Goal: Information Seeking & Learning: Learn about a topic

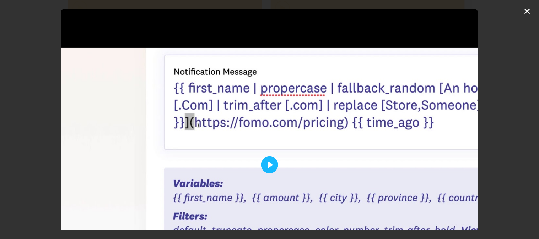
click at [527, 9] on div "Pause Play % buffered 00:00 06:41 Unmute Mute Disable captions Enable captions …" at bounding box center [269, 119] width 539 height 239
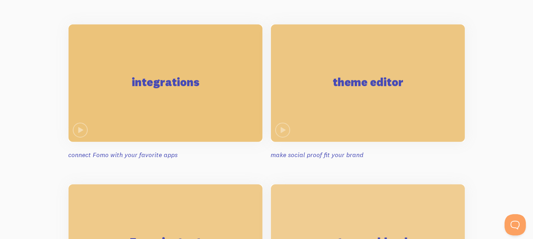
scroll to position [696, 0]
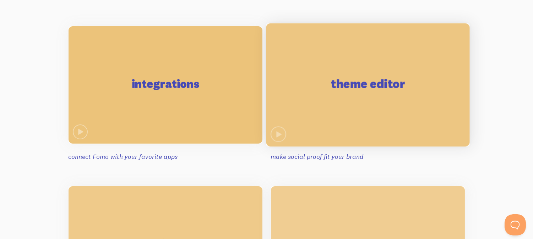
click at [381, 82] on h2 "theme editor" at bounding box center [368, 84] width 74 height 12
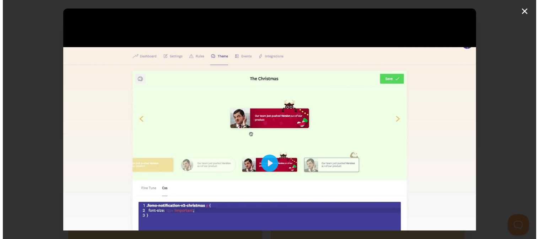
scroll to position [672, 0]
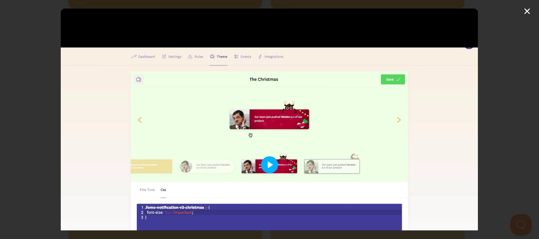
click at [267, 165] on button "Play" at bounding box center [269, 165] width 17 height 17
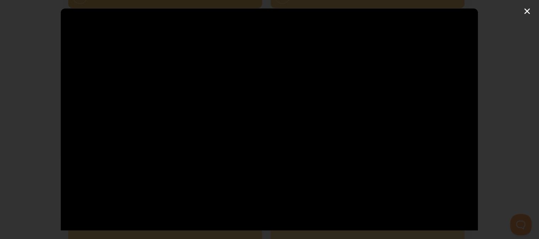
click at [527, 8] on div "Pause Play % buffered 00:00 -01:09 Unmute Mute Disable captions Enable captions…" at bounding box center [269, 119] width 539 height 239
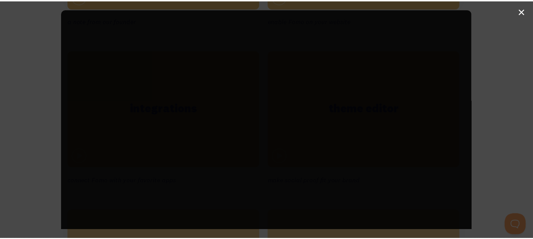
scroll to position [696, 0]
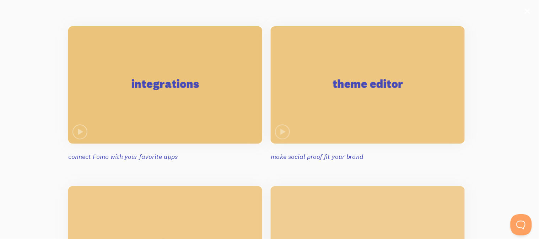
type input "10.93"
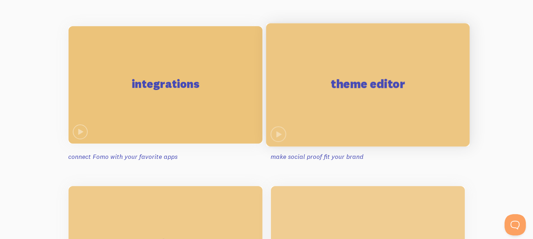
click at [458, 79] on div "theme editor" at bounding box center [368, 85] width 204 height 124
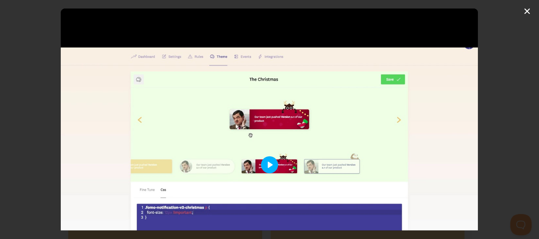
click at [266, 165] on button "Play" at bounding box center [269, 165] width 17 height 17
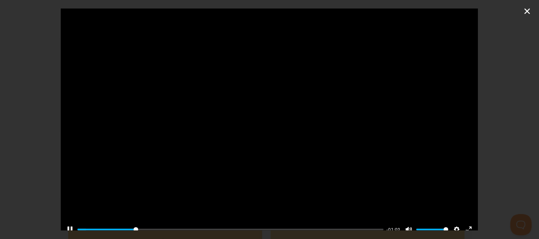
scroll to position [83, 0]
drag, startPoint x: 144, startPoint y: 222, endPoint x: 159, endPoint y: 222, distance: 15.6
click at [159, 226] on input "Seek" at bounding box center [230, 229] width 306 height 7
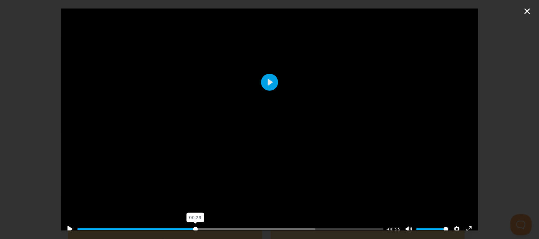
click at [193, 226] on input "Seek" at bounding box center [230, 229] width 306 height 7
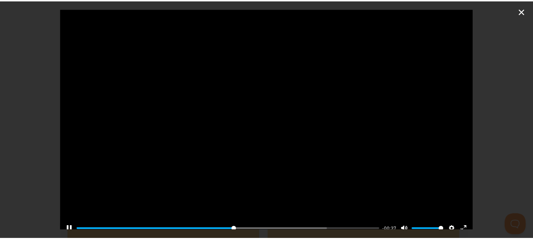
scroll to position [66, 0]
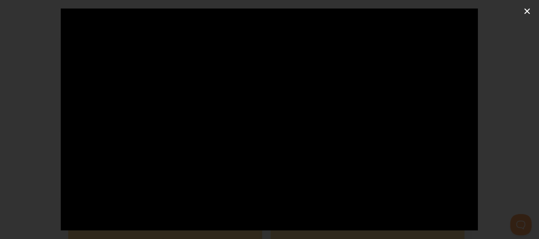
click at [528, 7] on div "Pause Play % buffered 00:33 -00:13 Unmute Mute Disable captions Enable captions…" at bounding box center [269, 119] width 539 height 239
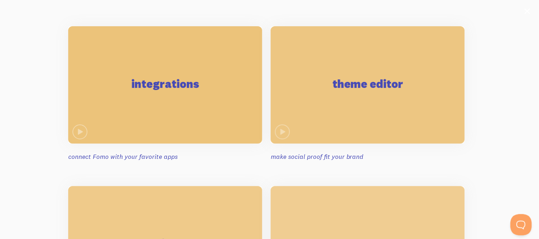
type input "83.1"
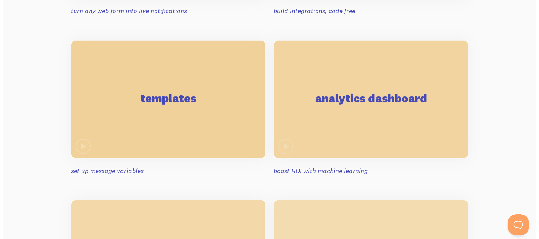
scroll to position [1002, 0]
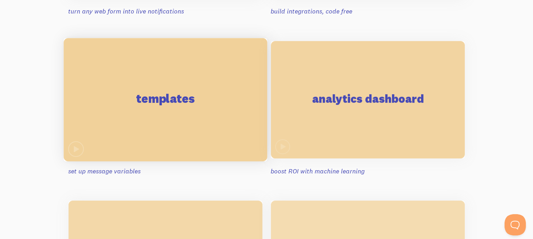
click at [173, 108] on div "templates" at bounding box center [166, 100] width 204 height 124
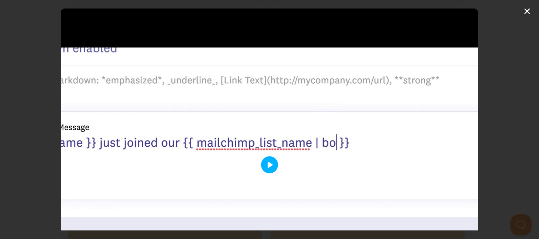
click at [264, 161] on button "Play" at bounding box center [269, 165] width 17 height 17
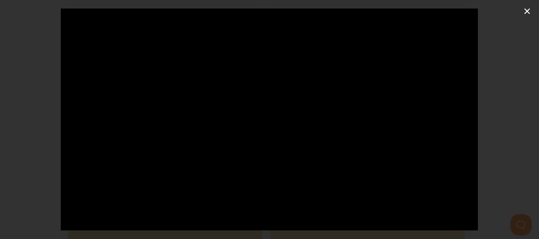
scroll to position [86, 0]
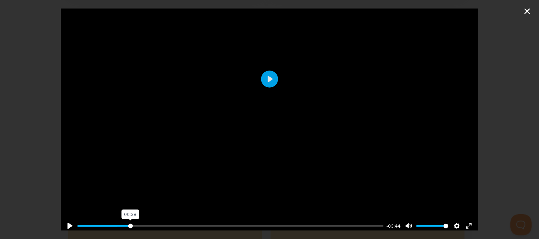
drag, startPoint x: 85, startPoint y: 220, endPoint x: 129, endPoint y: 226, distance: 44.6
click at [129, 226] on input "Seek" at bounding box center [230, 226] width 306 height 7
drag, startPoint x: 129, startPoint y: 226, endPoint x: 168, endPoint y: 229, distance: 38.5
click at [168, 229] on div "Pause Play % buffered 00:38 -03:09 Unmute Mute Disable captions Enable captions…" at bounding box center [269, 221] width 417 height 27
click at [160, 224] on input "Seek" at bounding box center [230, 226] width 306 height 7
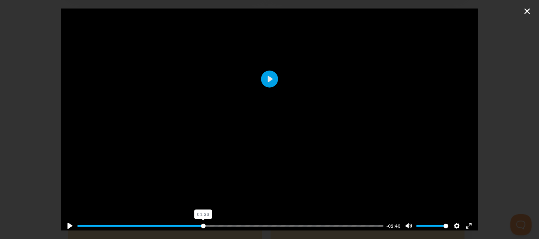
drag, startPoint x: 160, startPoint y: 224, endPoint x: 201, endPoint y: 219, distance: 41.1
click at [201, 223] on input "Seek" at bounding box center [230, 226] width 306 height 7
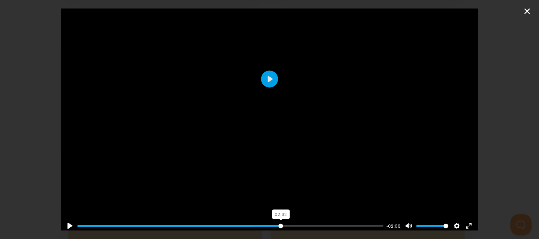
drag, startPoint x: 212, startPoint y: 221, endPoint x: 277, endPoint y: 226, distance: 65.6
click at [277, 226] on input "Seek" at bounding box center [230, 226] width 306 height 7
drag, startPoint x: 282, startPoint y: 221, endPoint x: 327, endPoint y: 224, distance: 45.2
click at [327, 224] on input "Seek" at bounding box center [230, 226] width 306 height 7
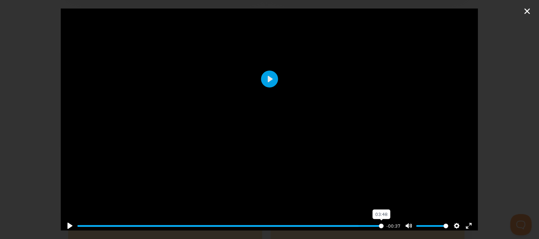
drag, startPoint x: 327, startPoint y: 224, endPoint x: 384, endPoint y: 218, distance: 57.2
type input "100"
click at [384, 223] on input "Seek" at bounding box center [230, 226] width 306 height 7
click at [528, 7] on div "Pause Play % buffered 03:48 00:00 Unmute Mute Disable captions Enable captions …" at bounding box center [269, 119] width 539 height 239
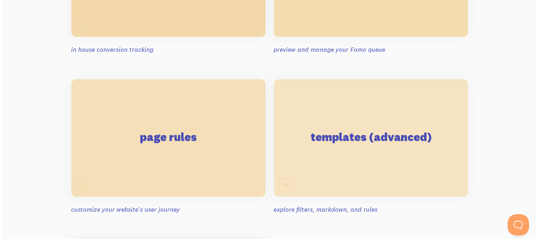
scroll to position [1316, 0]
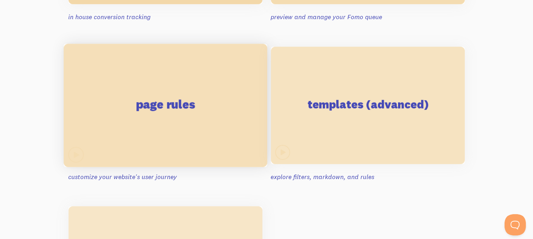
click at [184, 114] on div "page rules" at bounding box center [166, 106] width 204 height 124
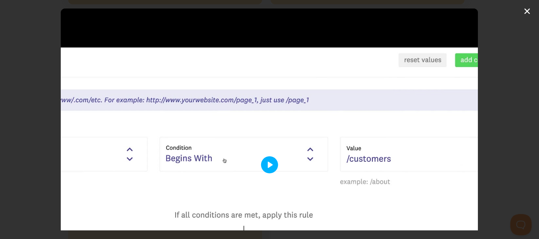
click at [271, 168] on button "Play" at bounding box center [269, 165] width 17 height 17
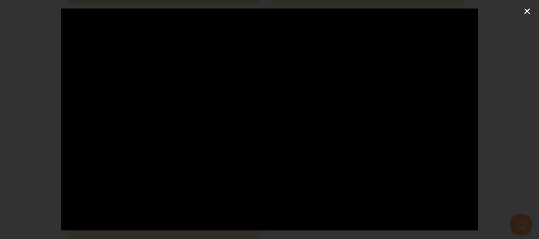
scroll to position [86, 0]
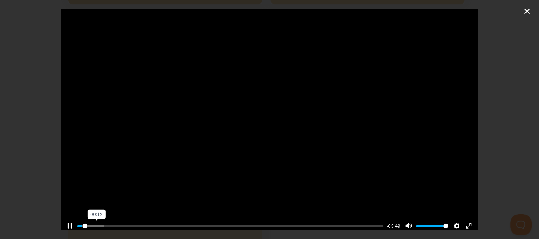
drag, startPoint x: 84, startPoint y: 218, endPoint x: 101, endPoint y: 222, distance: 17.5
click at [101, 222] on div "Pause Play % buffered 00:12 -03:49 Unmute Mute Disable captions Enable captions…" at bounding box center [269, 221] width 417 height 27
click at [101, 223] on input "Seek" at bounding box center [230, 226] width 306 height 7
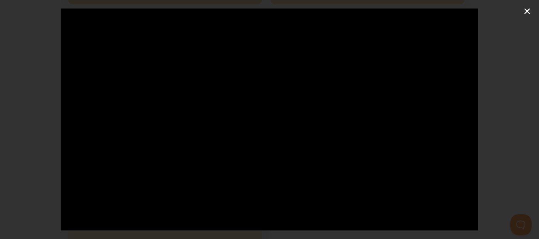
scroll to position [27, 0]
type input "26.57"
click at [260, 98] on div at bounding box center [269, 137] width 417 height 313
